Goal: Task Accomplishment & Management: Manage account settings

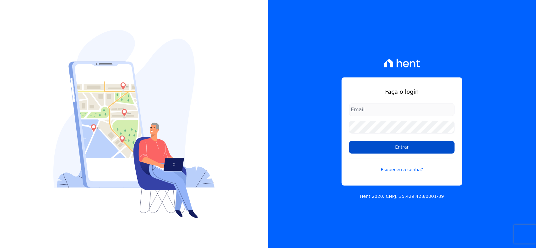
type input "[EMAIL_ADDRESS][DOMAIN_NAME]"
click at [403, 148] on input "Entrar" at bounding box center [401, 147] width 105 height 13
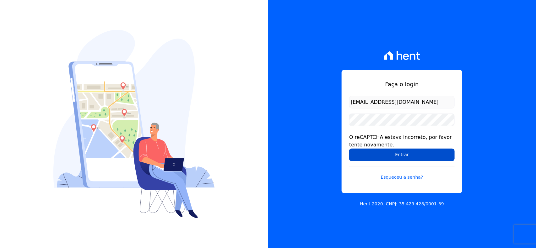
click at [406, 155] on input "Entrar" at bounding box center [401, 155] width 105 height 13
